Goal: Transaction & Acquisition: Purchase product/service

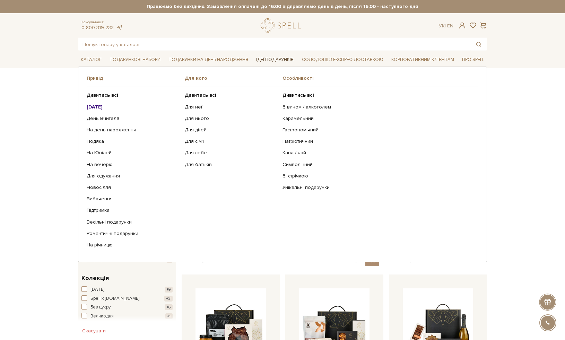
click at [279, 61] on link "Ідеї подарунків" at bounding box center [274, 59] width 43 height 11
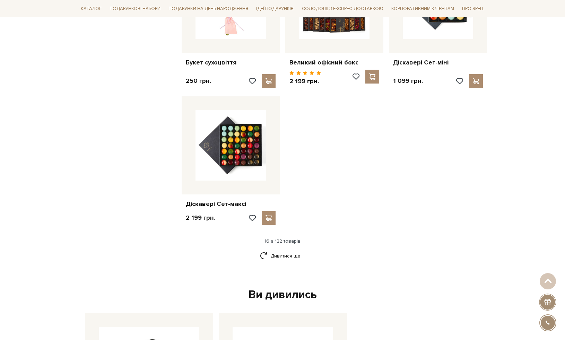
scroll to position [882, 0]
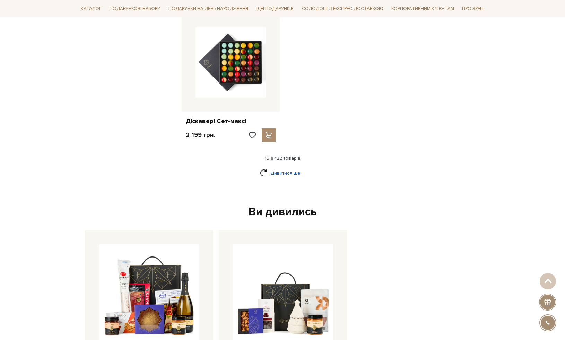
click at [277, 167] on link "Дивитися ще" at bounding box center [282, 173] width 45 height 12
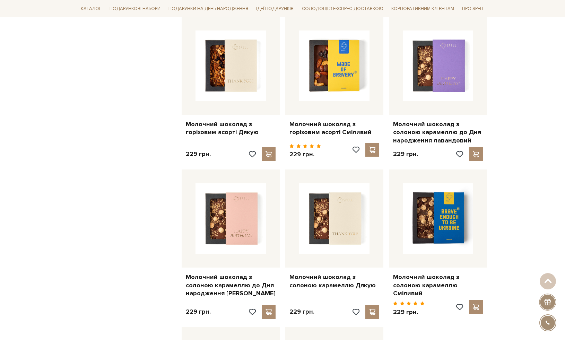
scroll to position [1214, 0]
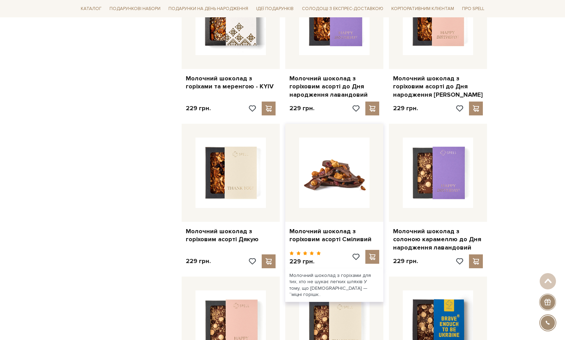
click at [352, 164] on img at bounding box center [334, 173] width 70 height 70
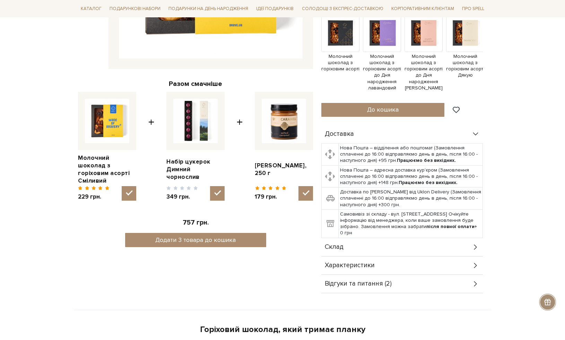
scroll to position [145, 0]
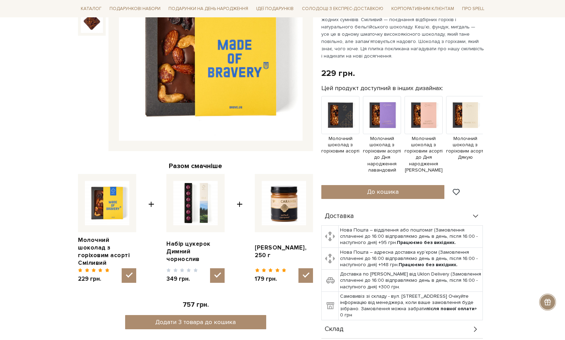
click at [194, 203] on img at bounding box center [195, 203] width 44 height 44
click at [210, 268] on input "checkbox" at bounding box center [217, 275] width 15 height 15
click at [185, 205] on img at bounding box center [195, 203] width 44 height 44
click at [210, 268] on input "checkbox" at bounding box center [217, 275] width 15 height 15
click at [210, 210] on img at bounding box center [195, 203] width 44 height 44
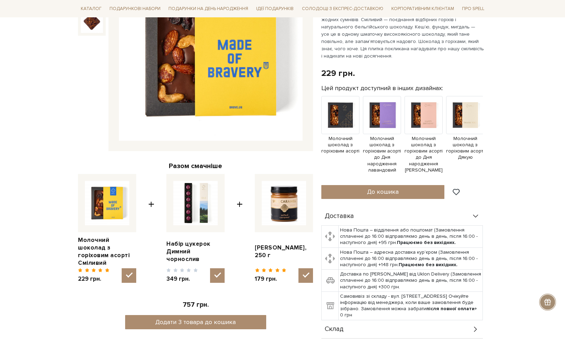
click at [210, 268] on input "checkbox" at bounding box center [217, 275] width 15 height 15
checkbox input "false"
click at [191, 249] on link "Набір цукерок Димний чорнослив" at bounding box center [195, 251] width 58 height 23
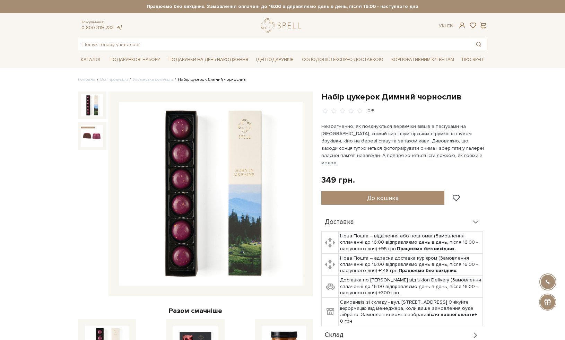
click at [246, 198] on img at bounding box center [211, 194] width 184 height 184
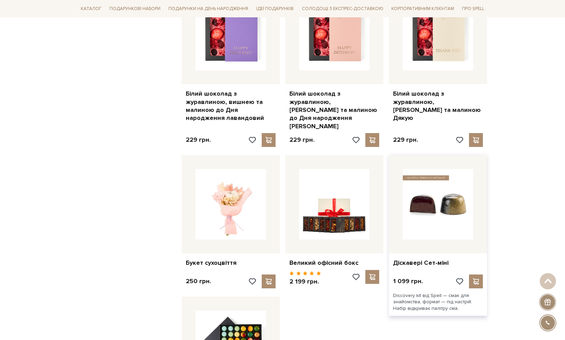
scroll to position [748, 0]
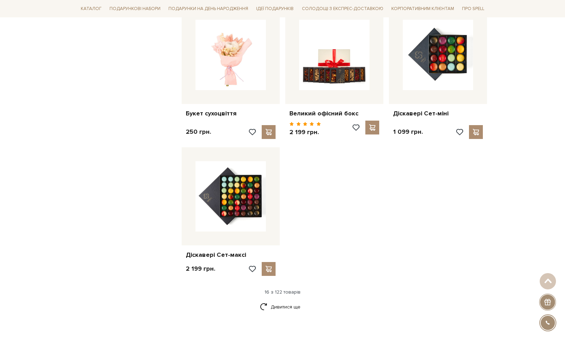
drag, startPoint x: 280, startPoint y: 295, endPoint x: 299, endPoint y: 303, distance: 20.8
click at [280, 301] on link "Дивитися ще" at bounding box center [282, 307] width 45 height 12
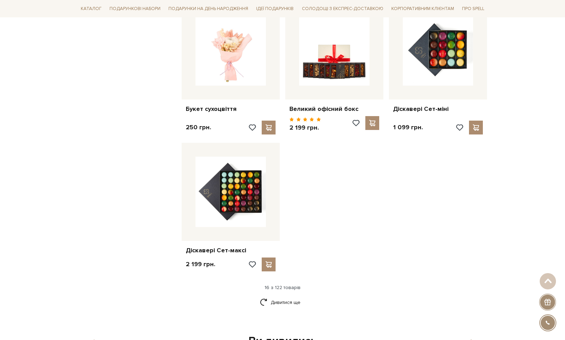
scroll to position [815, 0]
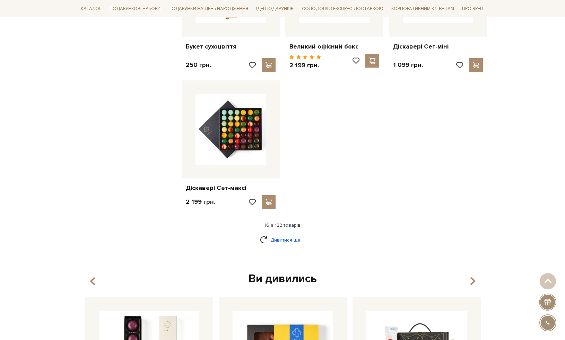
click at [283, 234] on link "Дивитися ще" at bounding box center [282, 240] width 45 height 12
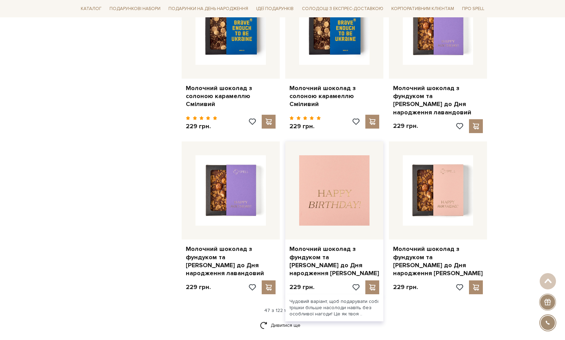
scroll to position [2327, 0]
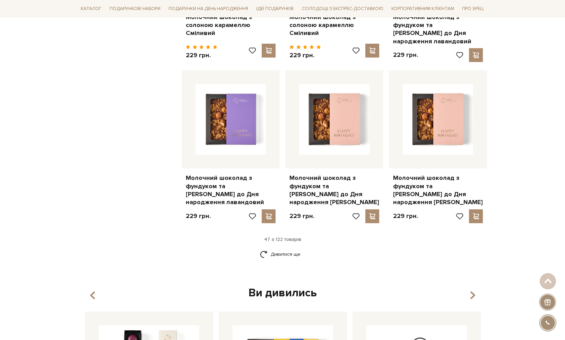
click at [286, 248] on link "Дивитися ще" at bounding box center [282, 254] width 45 height 12
click at [291, 248] on link "Дивитися ще" at bounding box center [282, 254] width 45 height 12
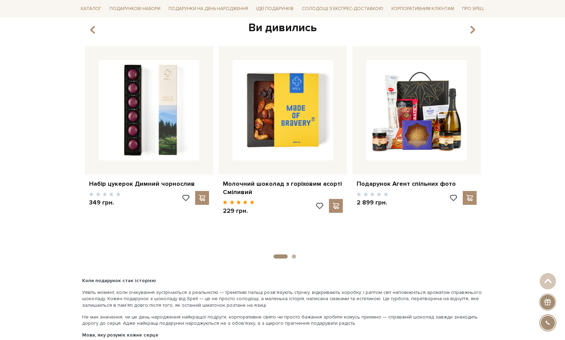
scroll to position [3940, 0]
